Goal: Complete application form

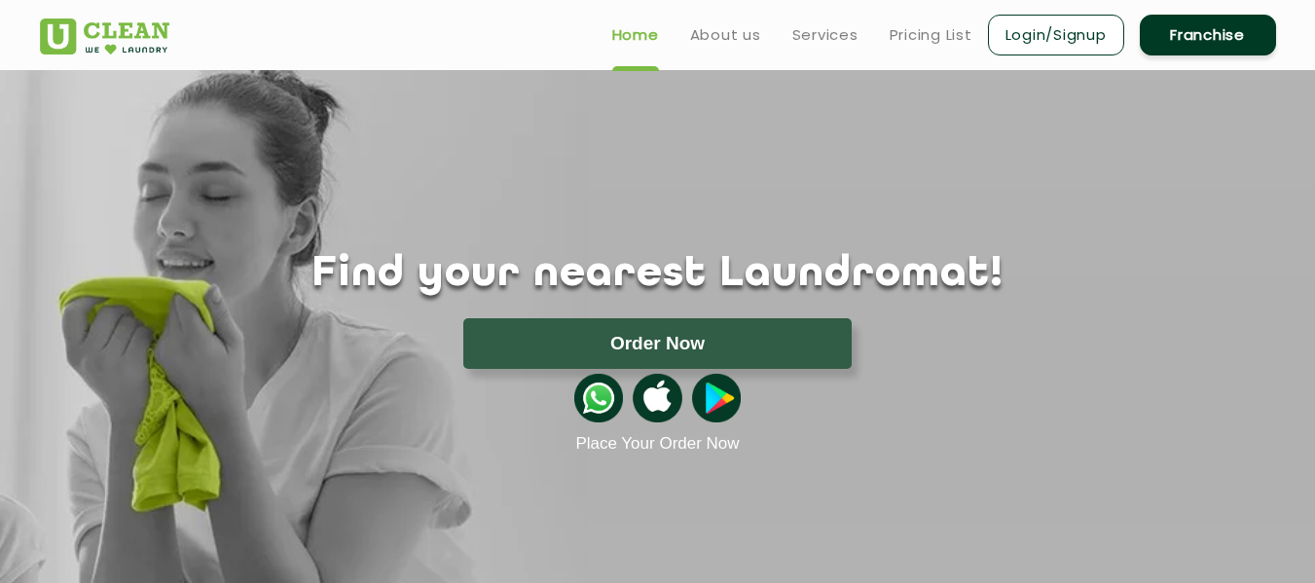
click at [1091, 29] on link "Login/Signup" at bounding box center [1056, 35] width 136 height 41
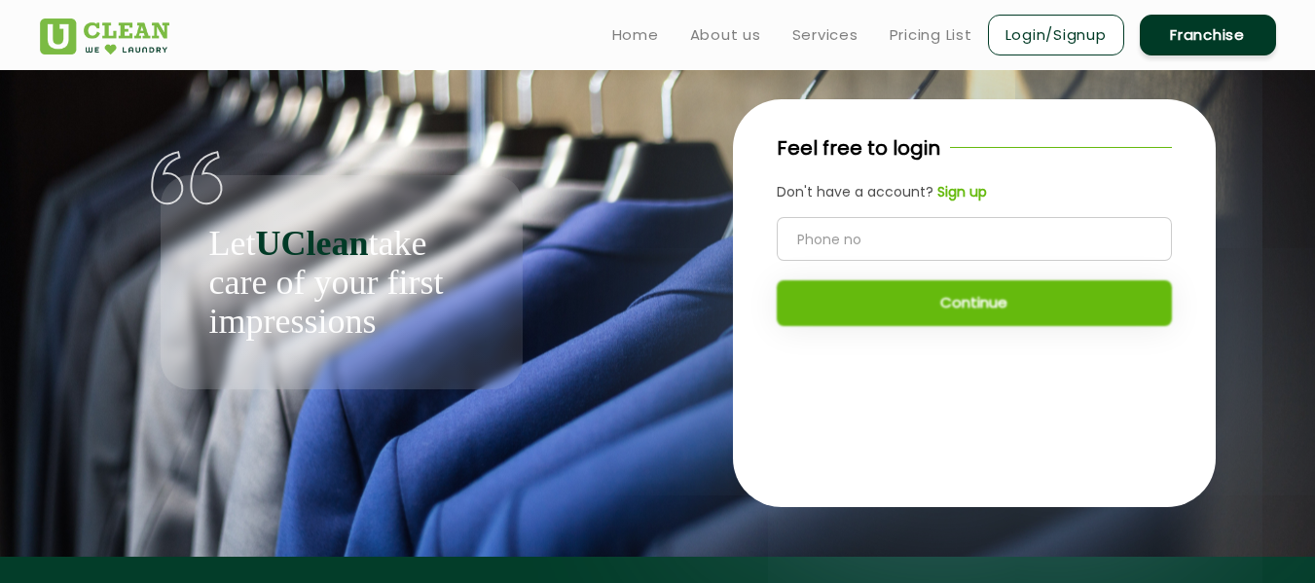
click at [1162, 41] on link "Franchise" at bounding box center [1208, 35] width 136 height 41
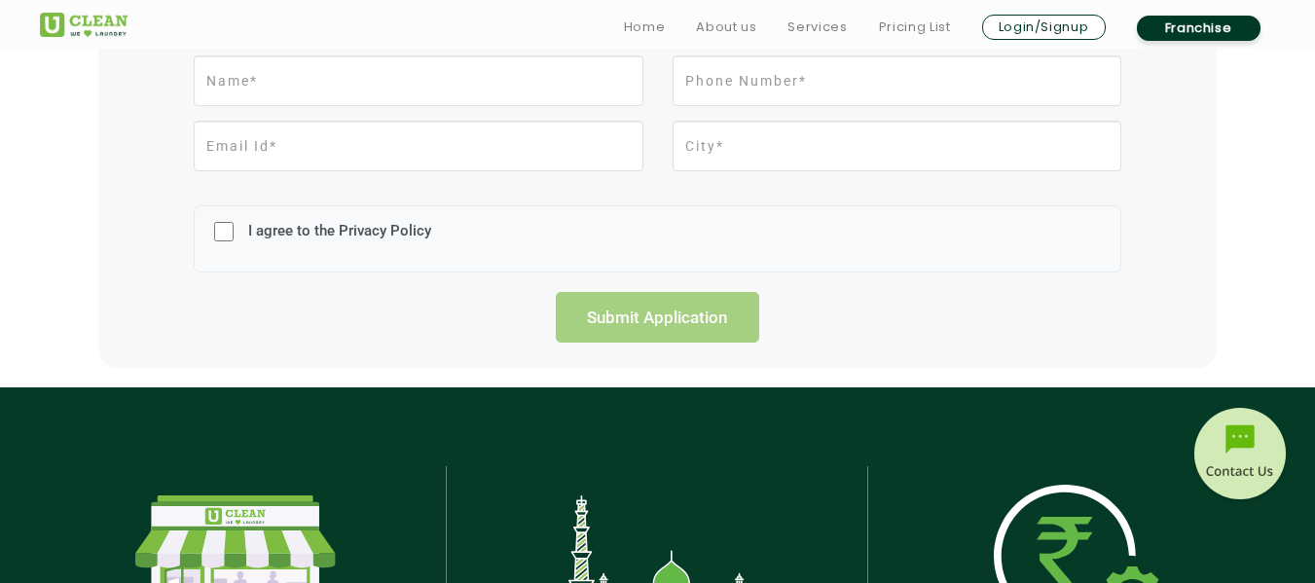
scroll to position [581, 0]
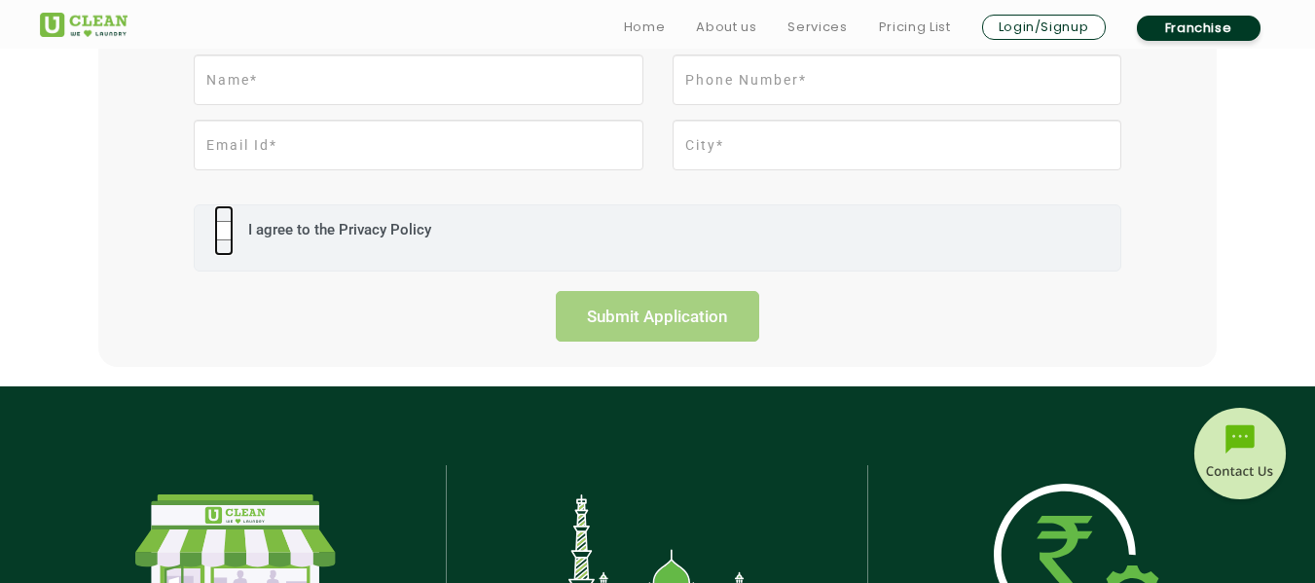
click at [222, 232] on input "I agree to the Privacy Policy" at bounding box center [223, 230] width 19 height 51
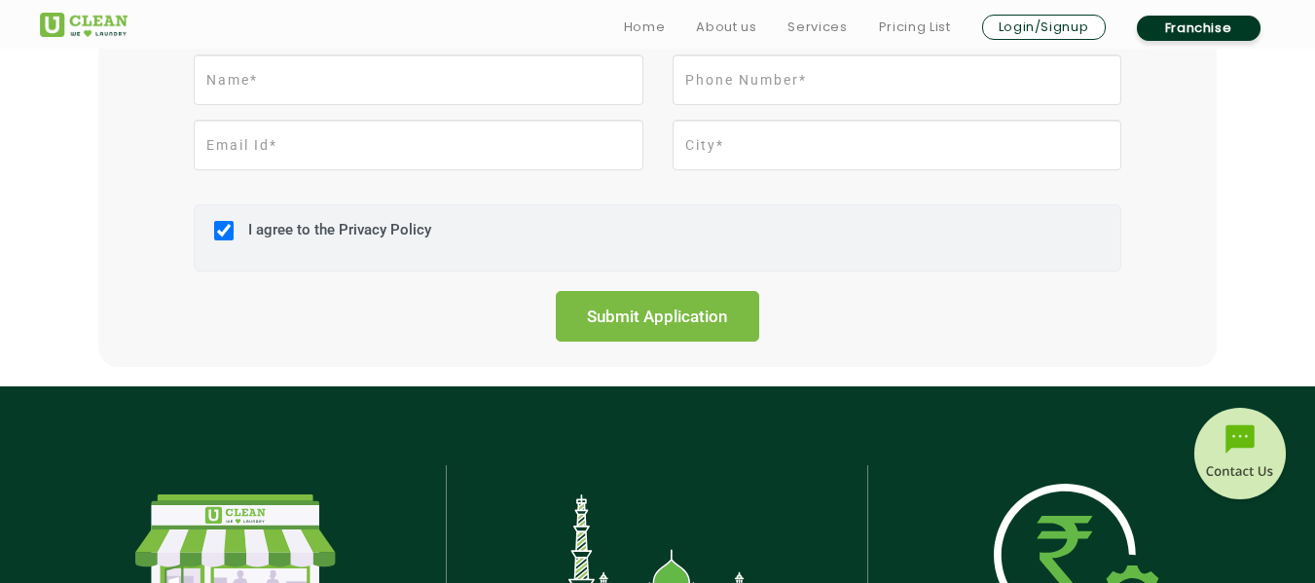
click at [358, 223] on label "I agree to the Privacy Policy" at bounding box center [337, 239] width 188 height 36
click at [234, 223] on input "I agree to the Privacy Policy" at bounding box center [223, 230] width 19 height 51
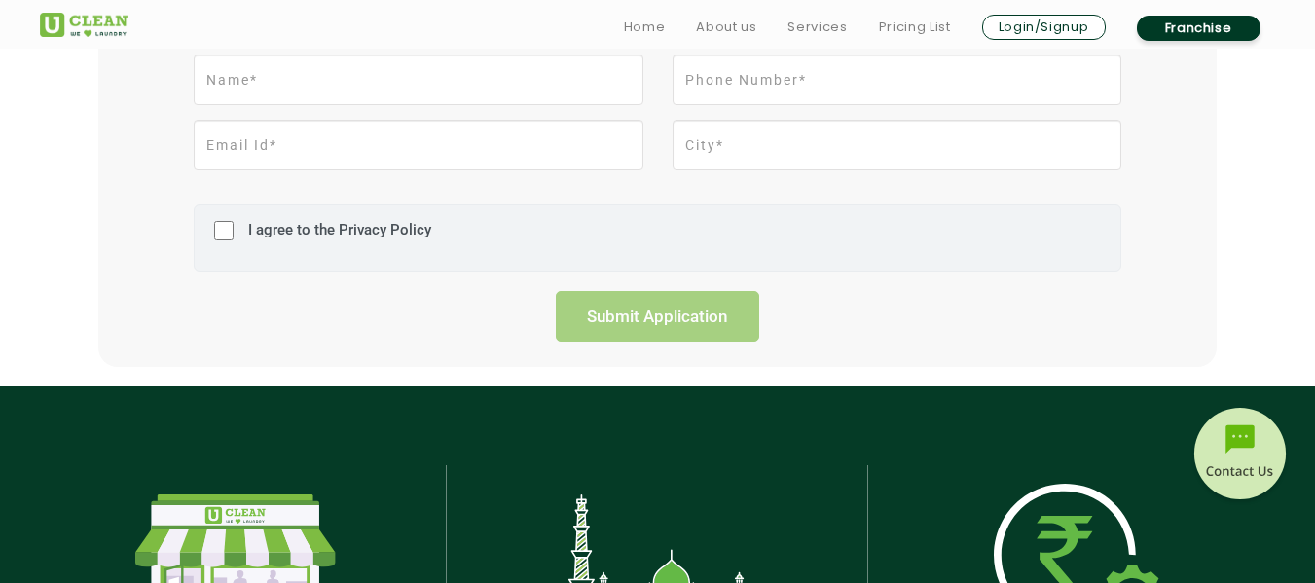
click at [358, 223] on label "I agree to the Privacy Policy" at bounding box center [337, 239] width 188 height 36
click at [234, 223] on input "I agree to the Privacy Policy" at bounding box center [223, 230] width 19 height 51
checkbox input "true"
